Goal: Find specific page/section: Find specific page/section

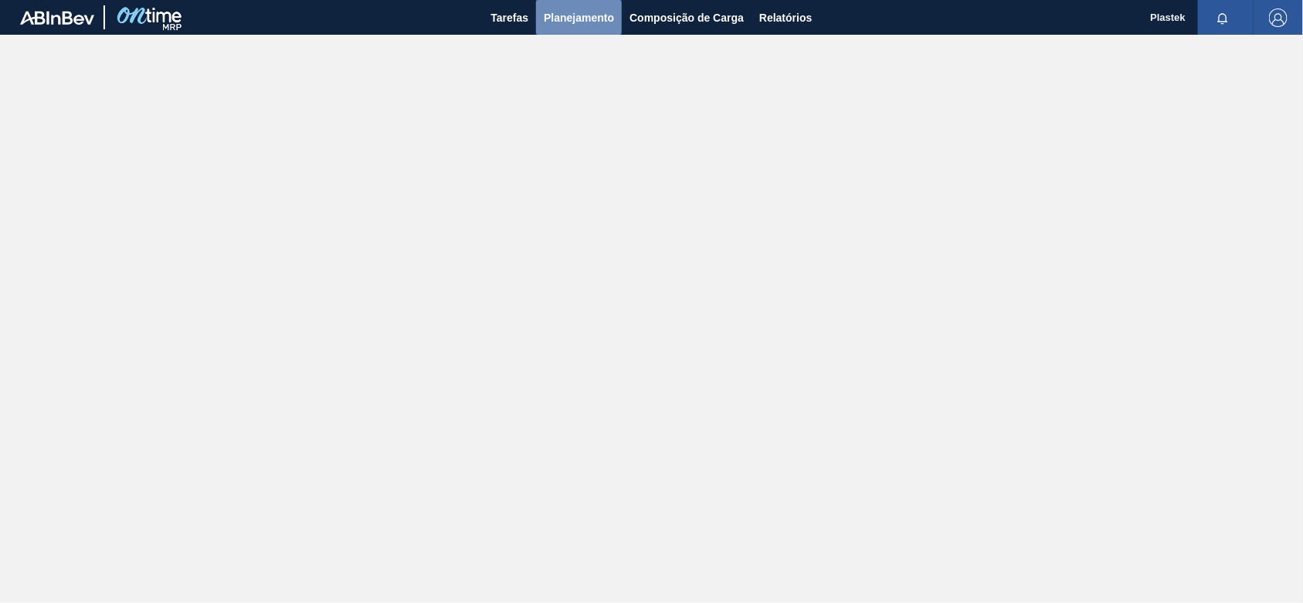
click at [582, 14] on span "Planejamento" at bounding box center [579, 17] width 70 height 19
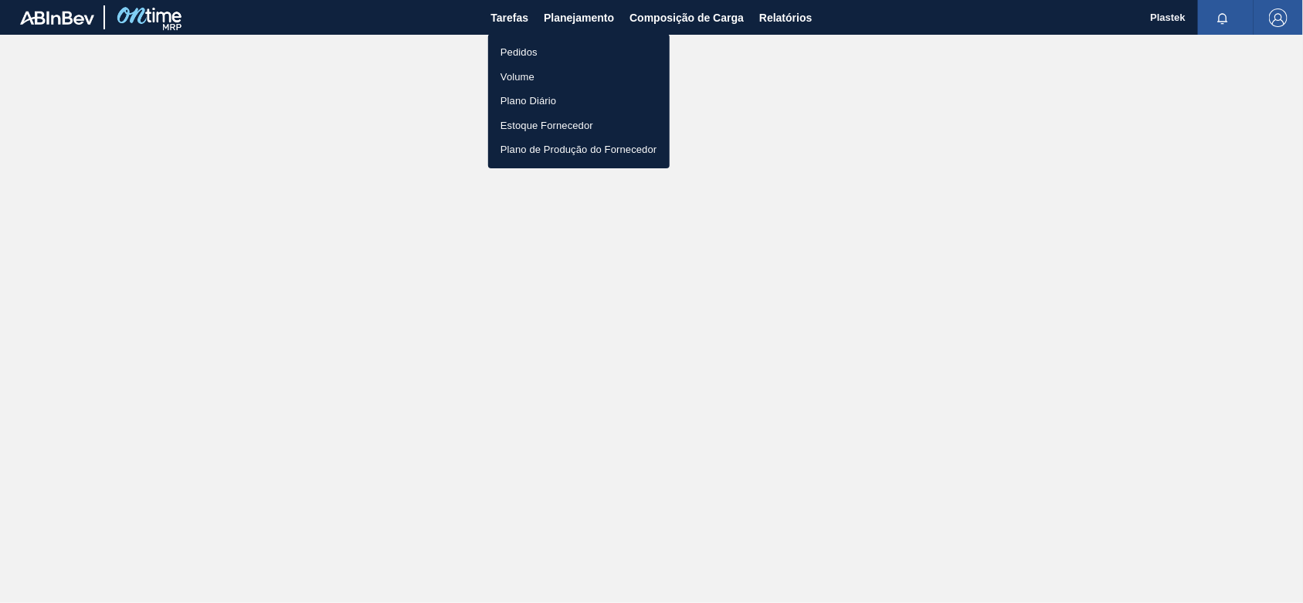
click at [691, 17] on div at bounding box center [651, 301] width 1303 height 603
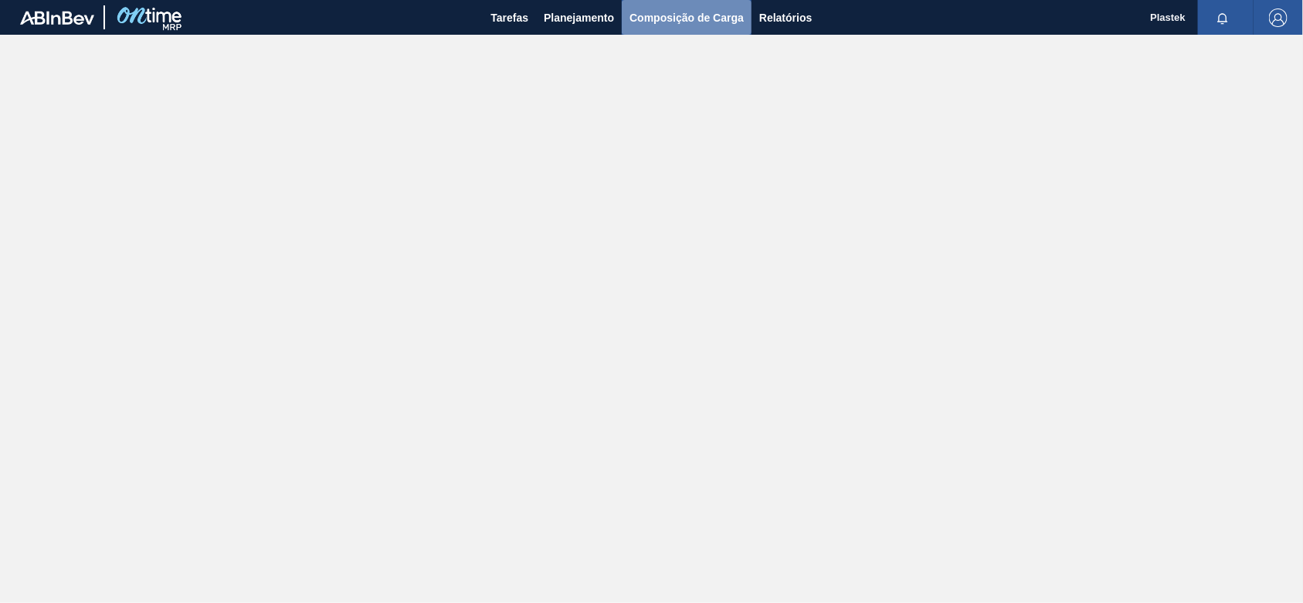
click at [692, 13] on span "Composição de Carga" at bounding box center [687, 17] width 114 height 19
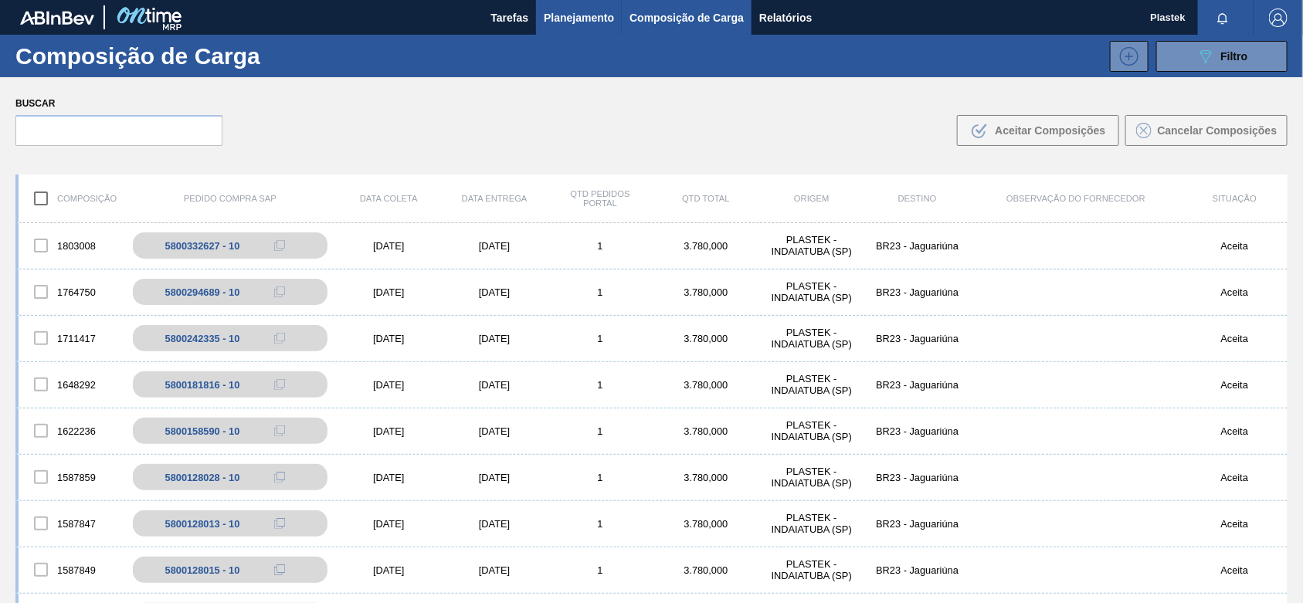
click at [585, 23] on span "Planejamento" at bounding box center [579, 17] width 70 height 19
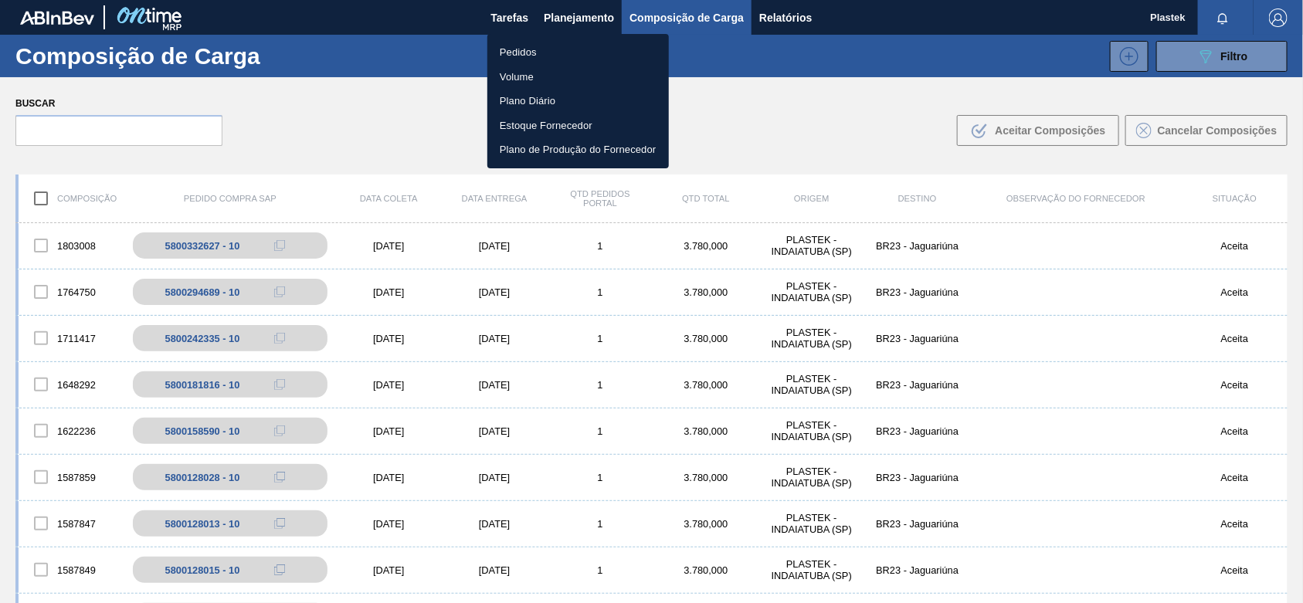
click at [538, 48] on li "Pedidos" at bounding box center [578, 52] width 182 height 25
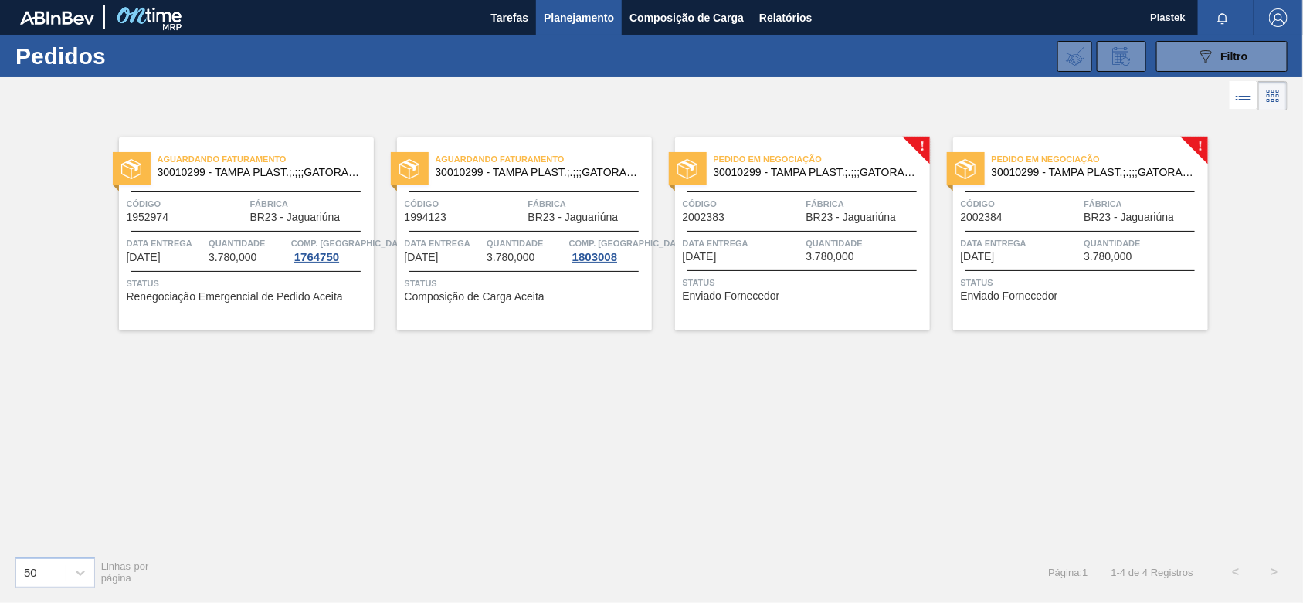
click at [745, 522] on div "Aguardando Faturamento 30010299 - TAMPA PLAST.;.;;;GATORADE PET500; Código 1952…" at bounding box center [651, 329] width 1303 height 430
